Goal: Transaction & Acquisition: Download file/media

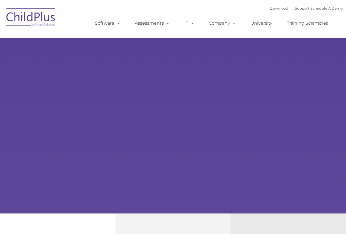
select select "MEDIUM"
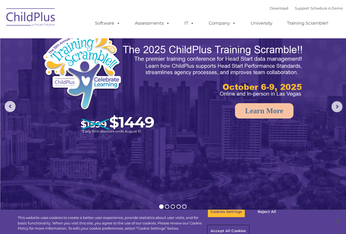
click at [249, 226] on button "Accept All Cookies" at bounding box center [228, 232] width 41 height 12
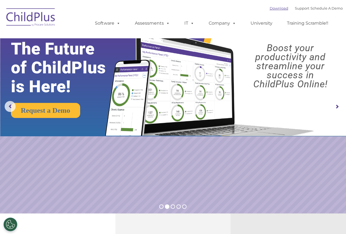
click at [273, 7] on link "Download" at bounding box center [279, 8] width 19 height 4
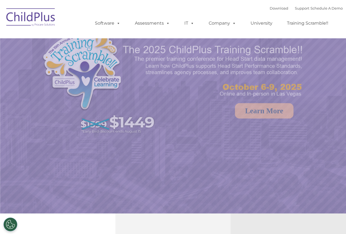
select select "MEDIUM"
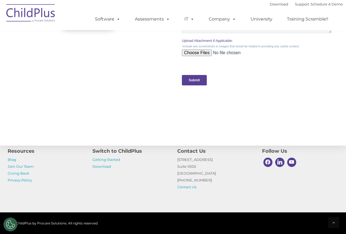
scroll to position [593, 0]
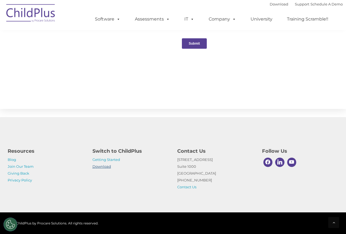
click at [101, 168] on link "Download" at bounding box center [102, 166] width 19 height 4
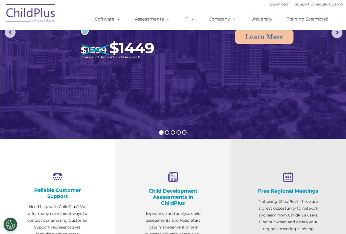
scroll to position [0, 0]
